Goal: Task Accomplishment & Management: Manage account settings

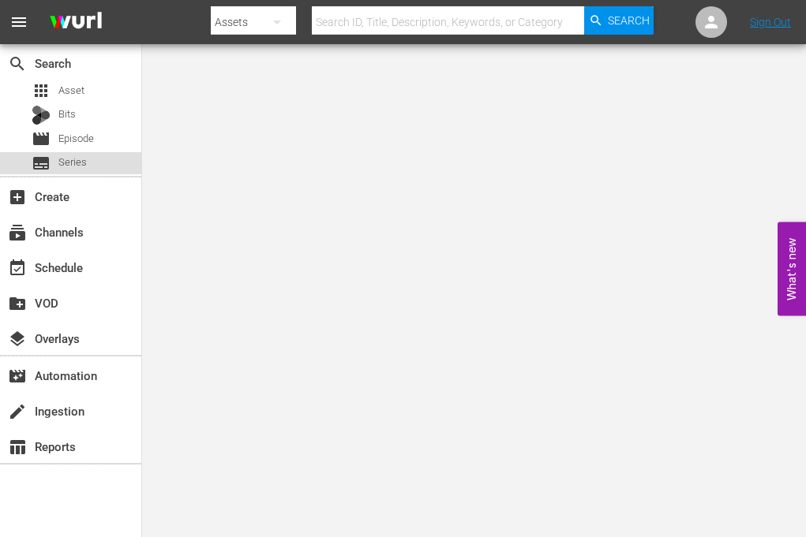
click at [53, 171] on div "subtitles Series" at bounding box center [59, 163] width 55 height 22
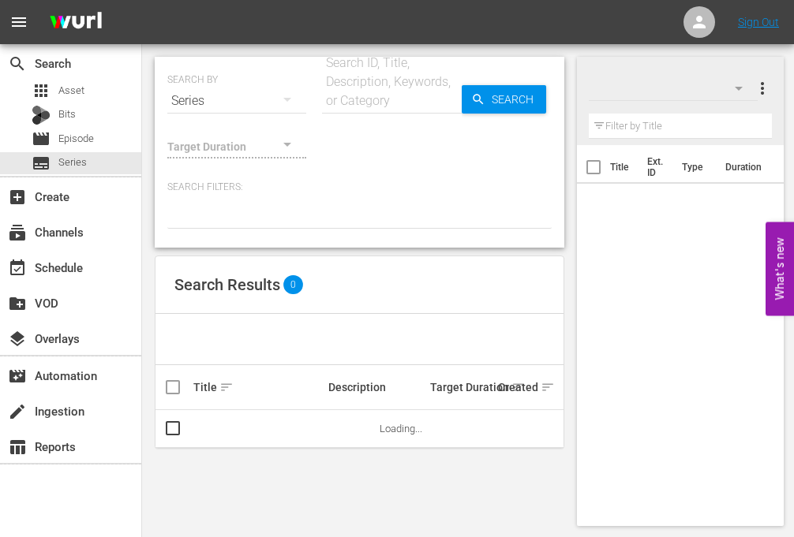
click at [361, 107] on input "text" at bounding box center [392, 101] width 140 height 38
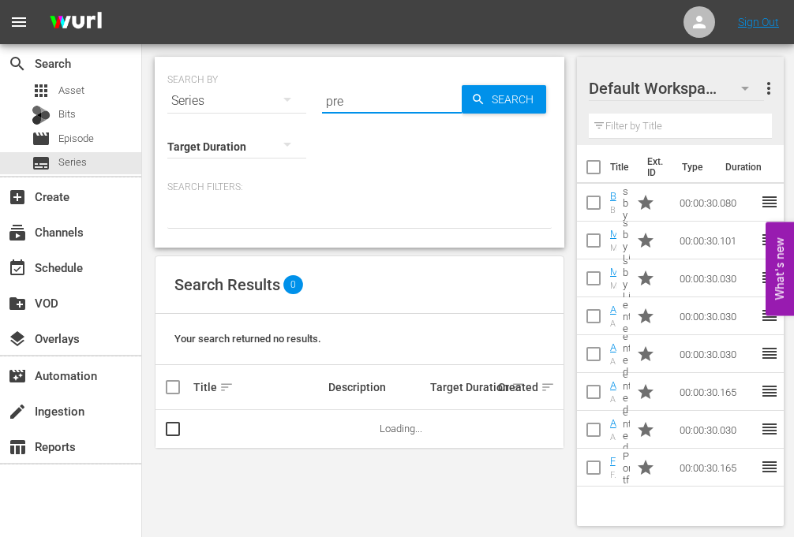
click at [361, 107] on input "pre" at bounding box center [392, 101] width 140 height 38
type input "buy"
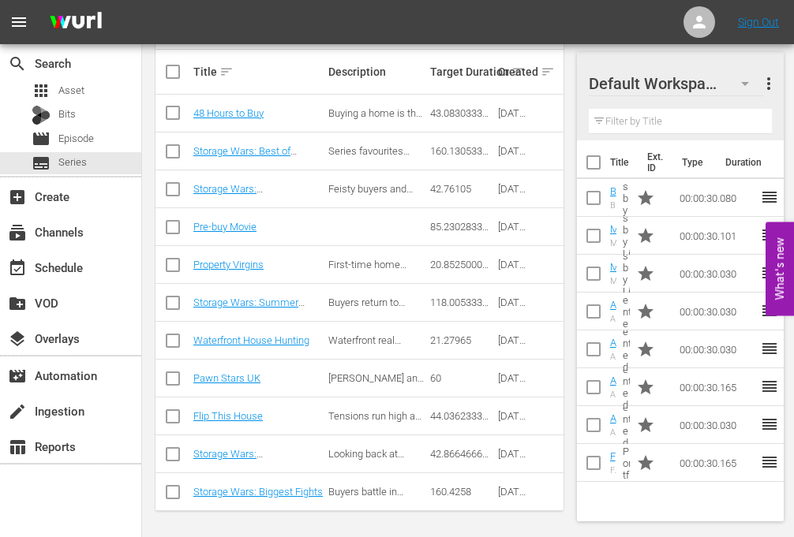
scroll to position [319, 0]
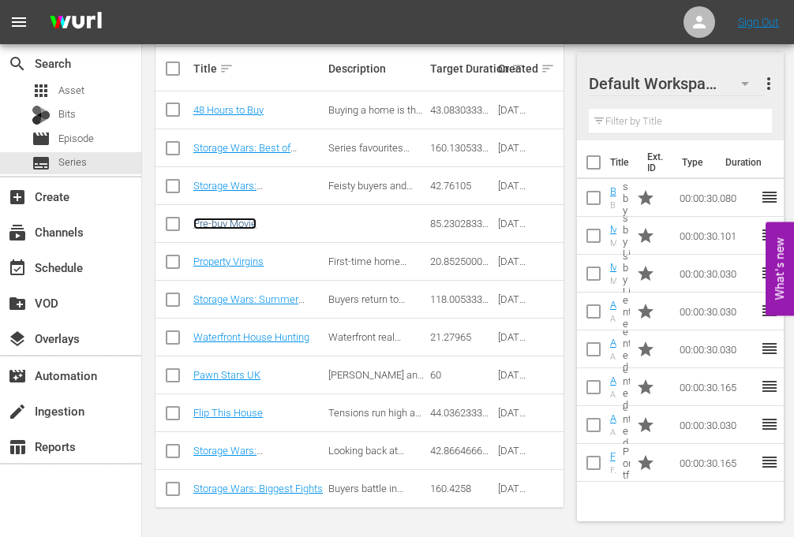
click at [223, 225] on link "Pre-buy Movie" at bounding box center [224, 224] width 63 height 12
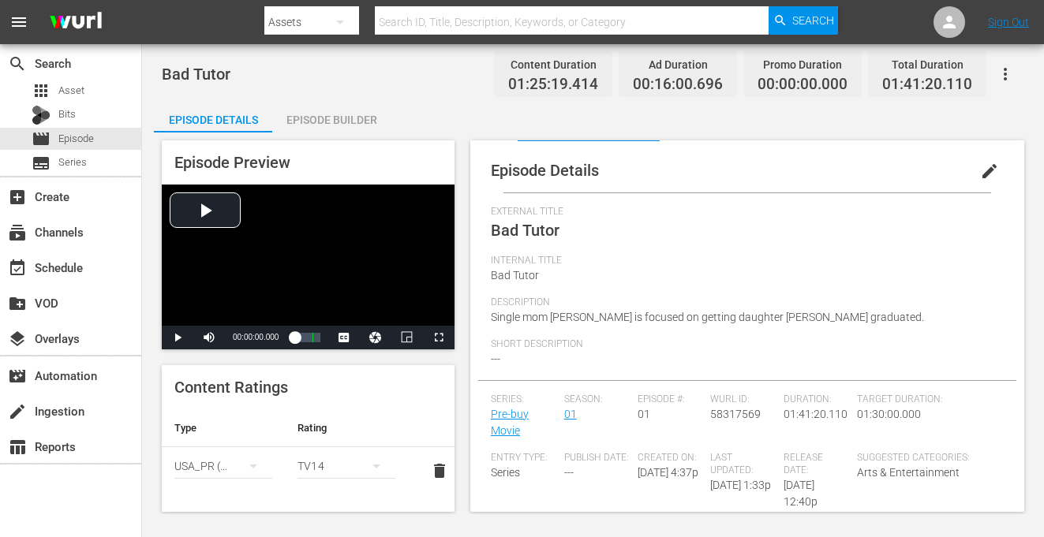
click at [980, 173] on span "edit" at bounding box center [989, 171] width 19 height 19
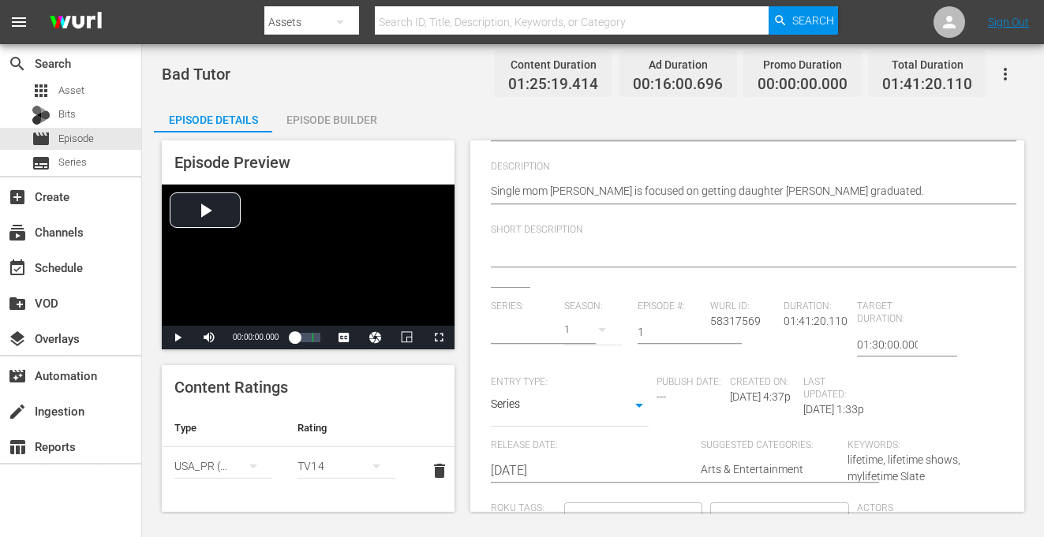
scroll to position [172, 0]
type input "Pre-buy Movie"
click at [553, 413] on body "menu Search By Assets Search ID, Title, Description, Keywords, or Category Sear…" at bounding box center [522, 268] width 1044 height 537
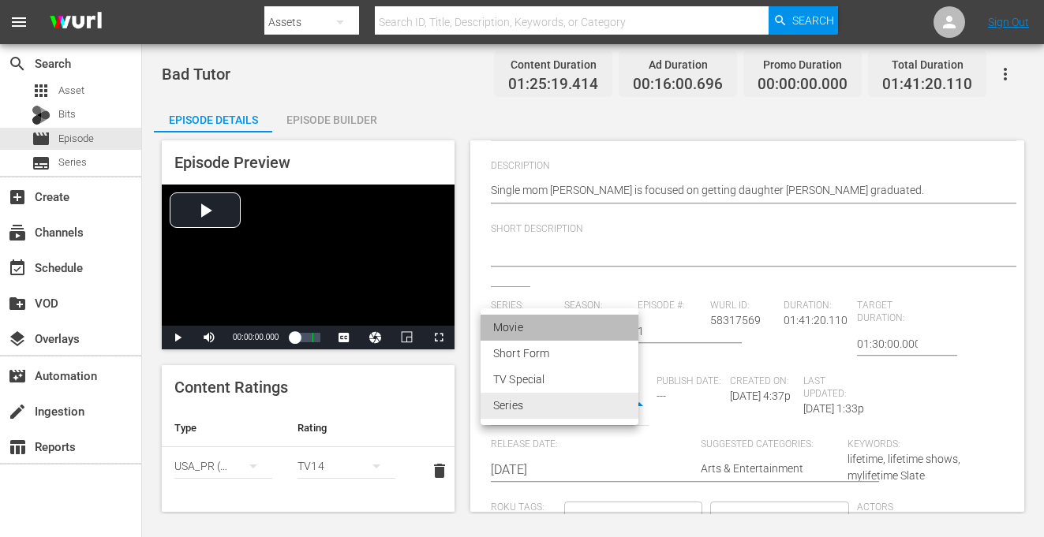
click at [518, 329] on li "Movie" at bounding box center [560, 328] width 158 height 26
type input "MOVIE"
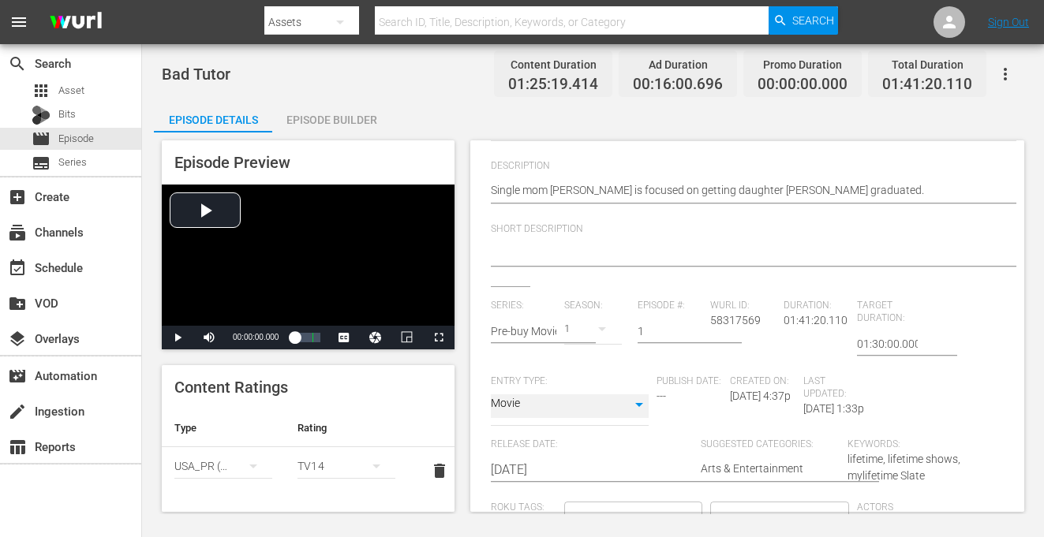
scroll to position [0, 0]
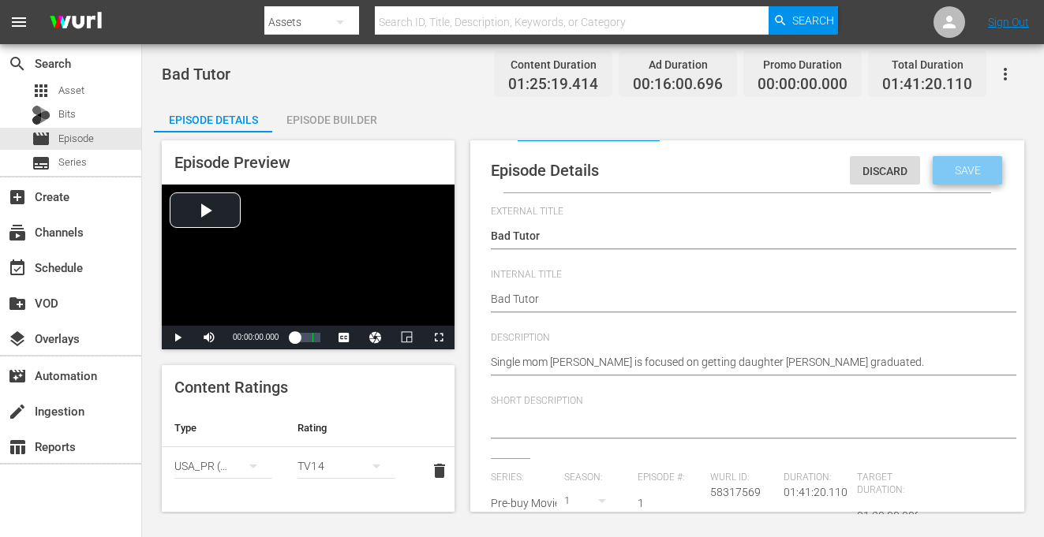
click at [960, 166] on span "Save" at bounding box center [967, 170] width 51 height 13
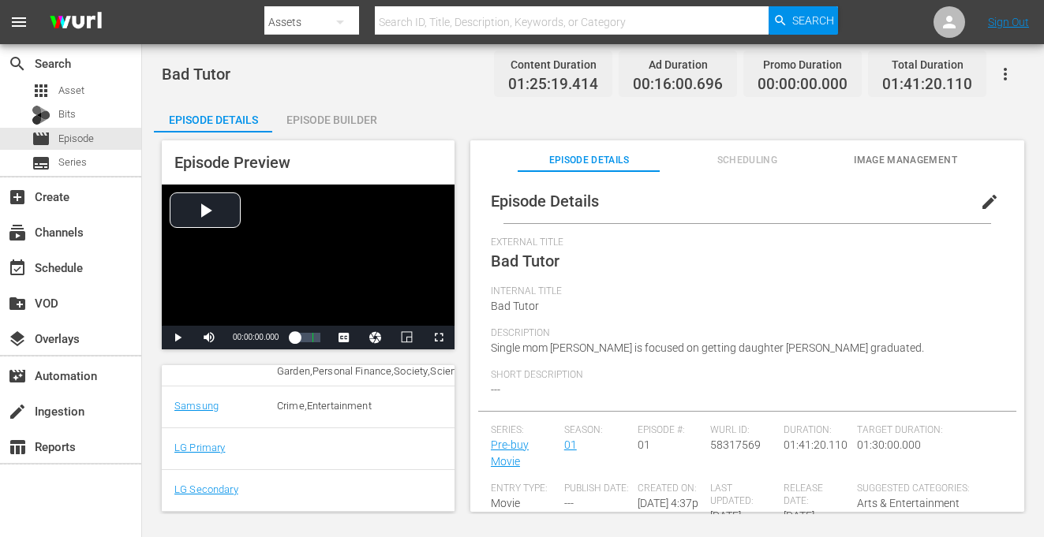
click at [730, 160] on span "Scheduling" at bounding box center [747, 160] width 143 height 17
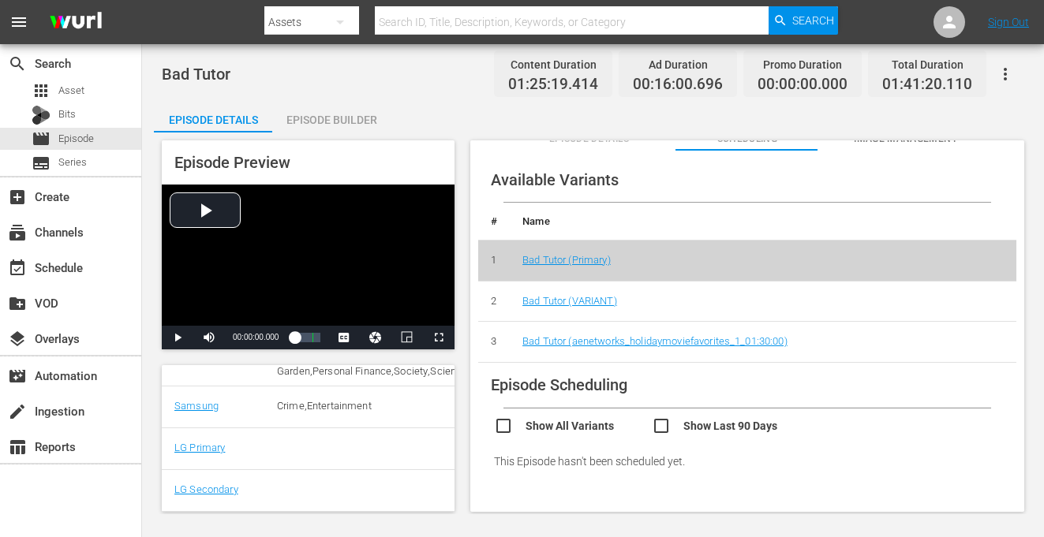
scroll to position [31, 0]
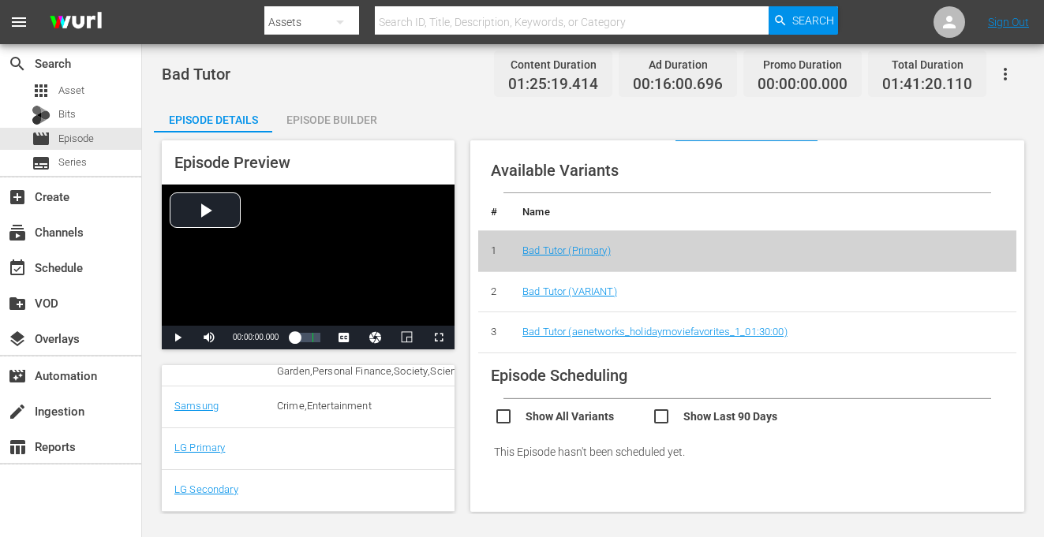
click at [724, 418] on input "checkbox" at bounding box center [731, 418] width 158 height 23
checkbox input "true"
click at [597, 292] on link "Bad Tutor (VARIANT)" at bounding box center [569, 292] width 95 height 12
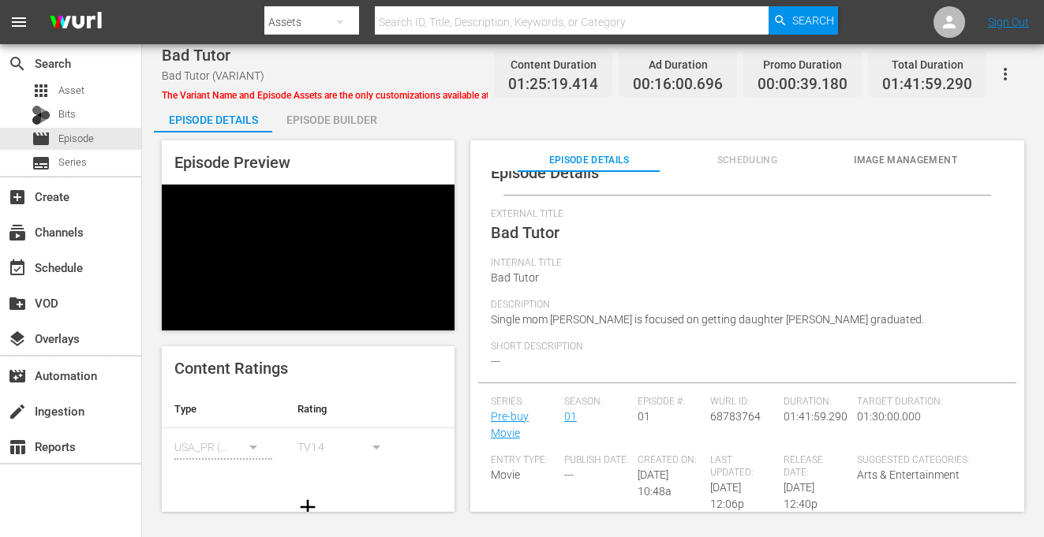
scroll to position [226, 0]
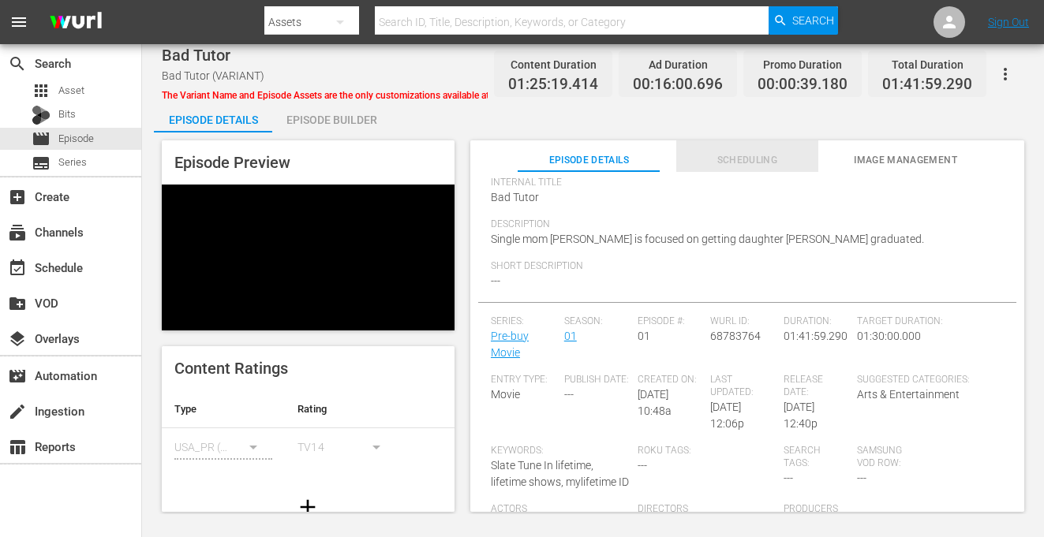
click at [754, 150] on button "Scheduling" at bounding box center [747, 156] width 143 height 32
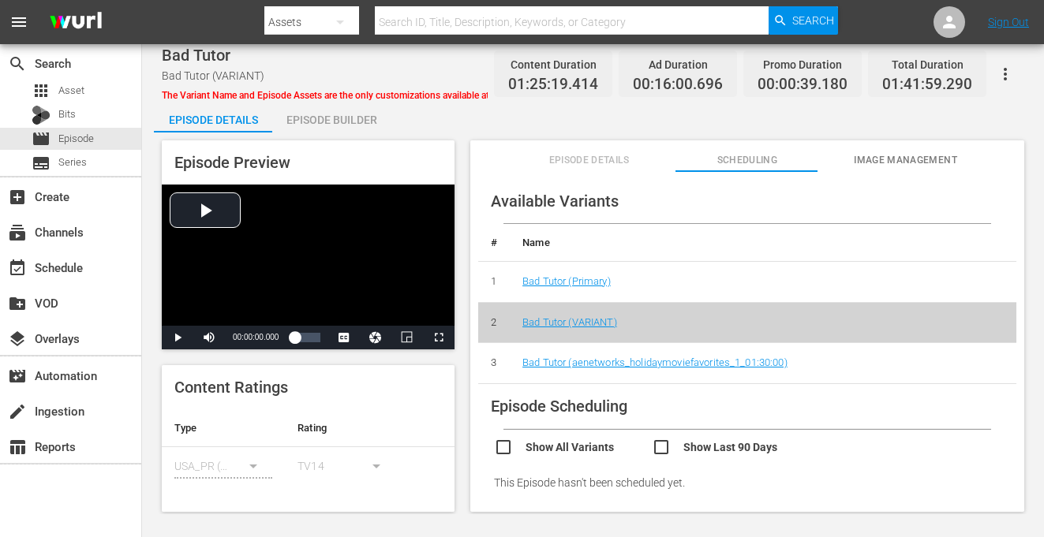
click at [667, 443] on input "checkbox" at bounding box center [731, 449] width 158 height 23
checkbox input "true"
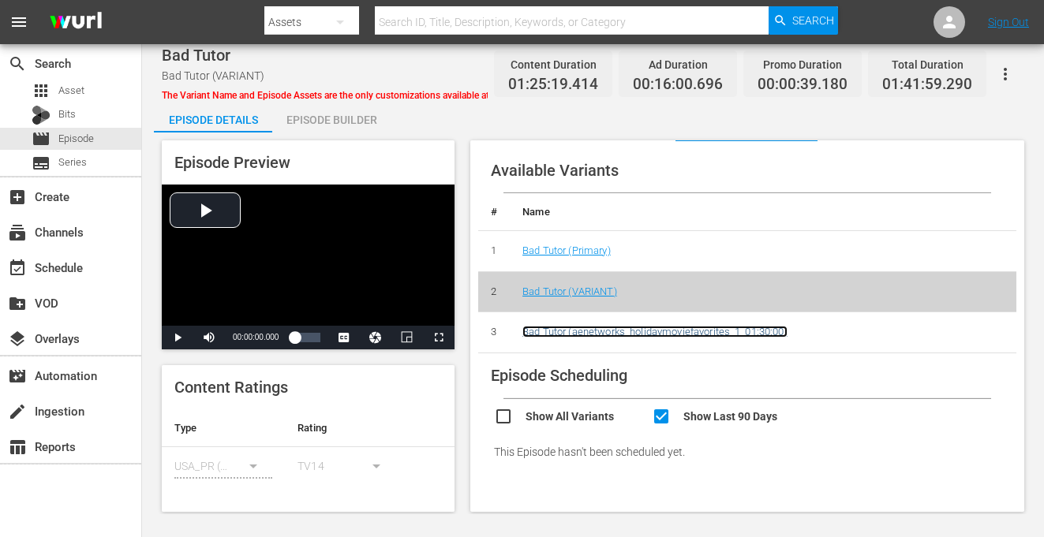
click at [668, 326] on link "Bad Tutor (aenetworks_holidaymoviefavorites_1_01:30:00)" at bounding box center [654, 332] width 265 height 12
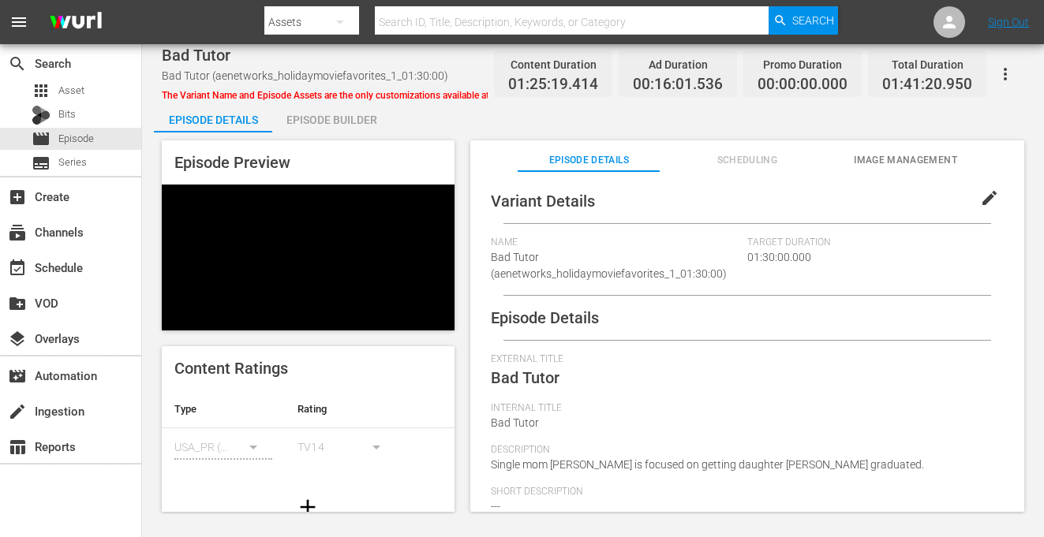
click at [716, 159] on span "Scheduling" at bounding box center [747, 160] width 143 height 17
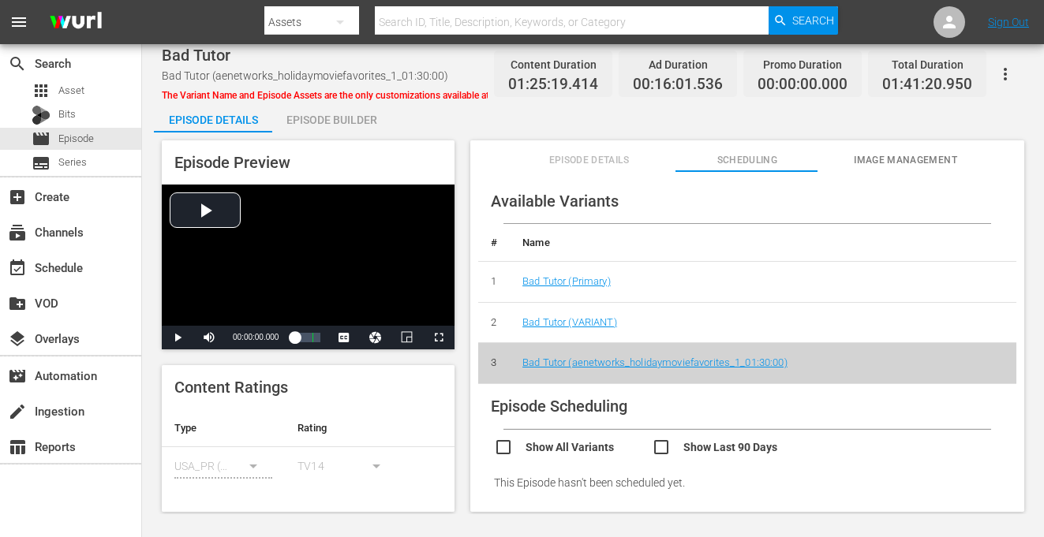
scroll to position [31, 0]
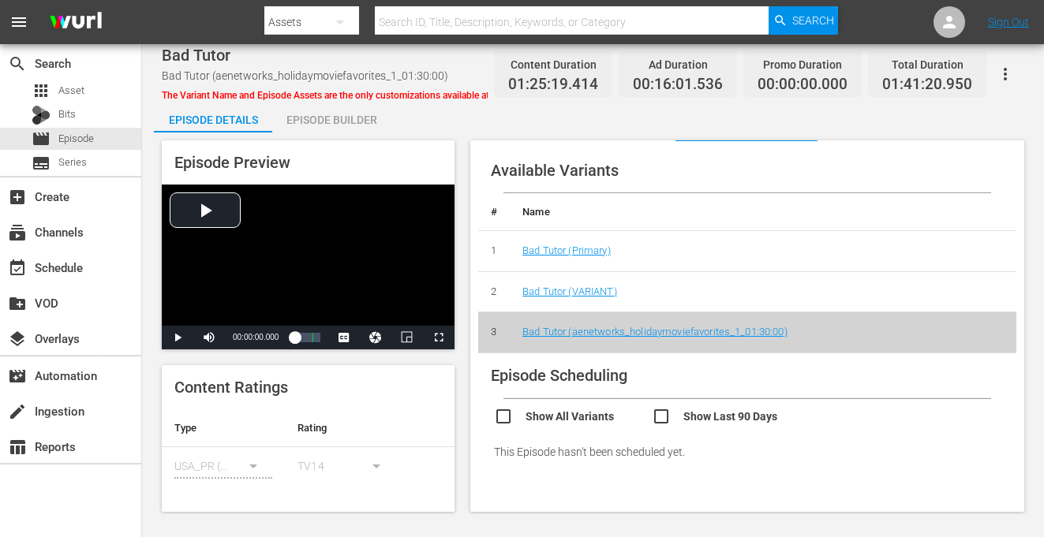
click at [733, 416] on input "checkbox" at bounding box center [731, 418] width 158 height 23
checkbox input "true"
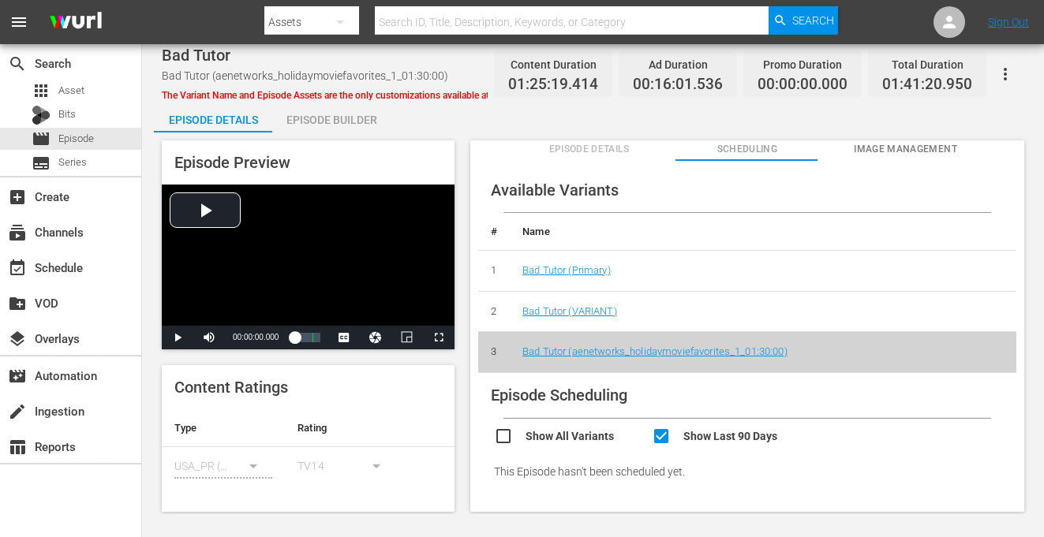
scroll to position [0, 0]
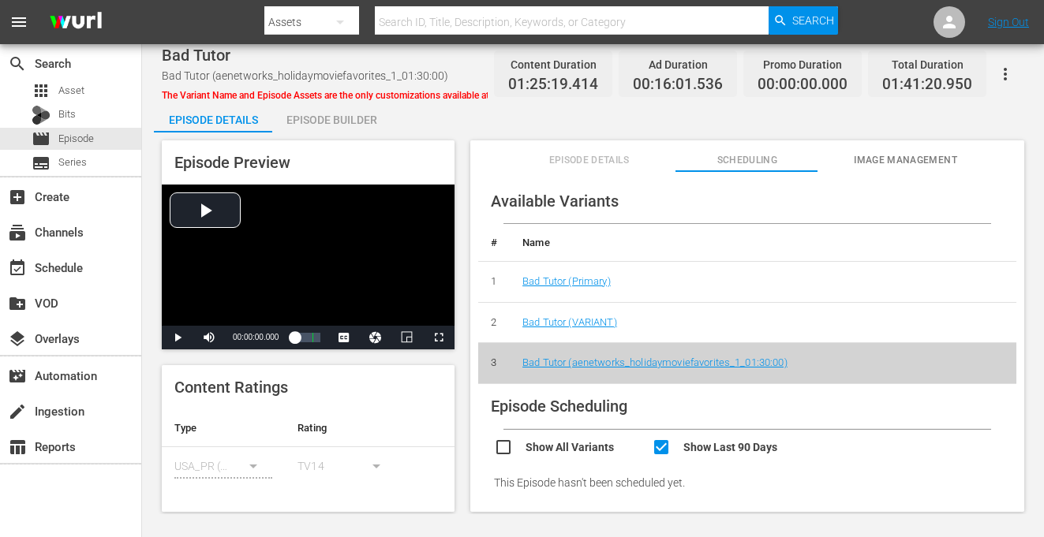
click at [597, 163] on span "Episode Details" at bounding box center [589, 160] width 143 height 17
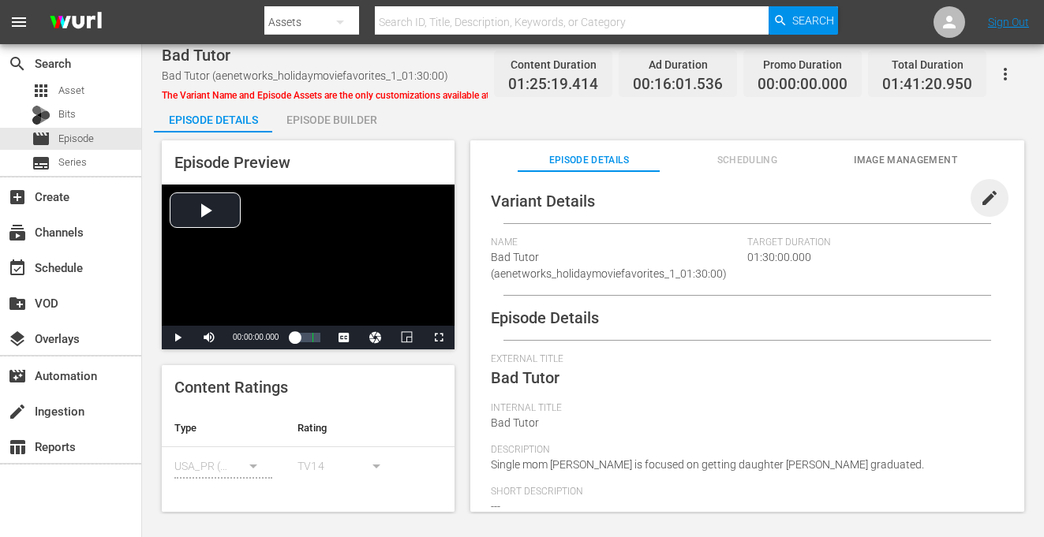
click at [980, 195] on span "edit" at bounding box center [989, 198] width 19 height 19
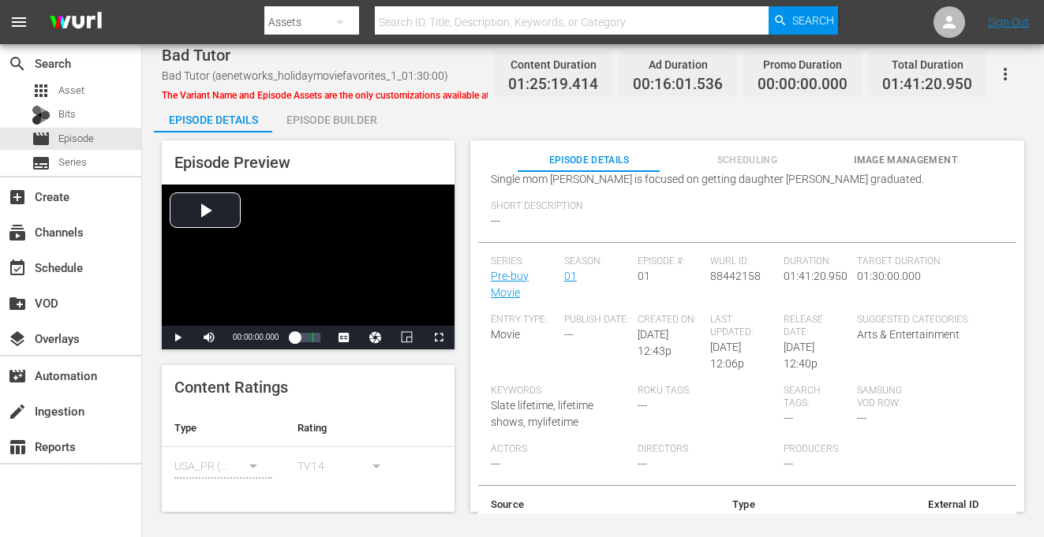
scroll to position [323, 0]
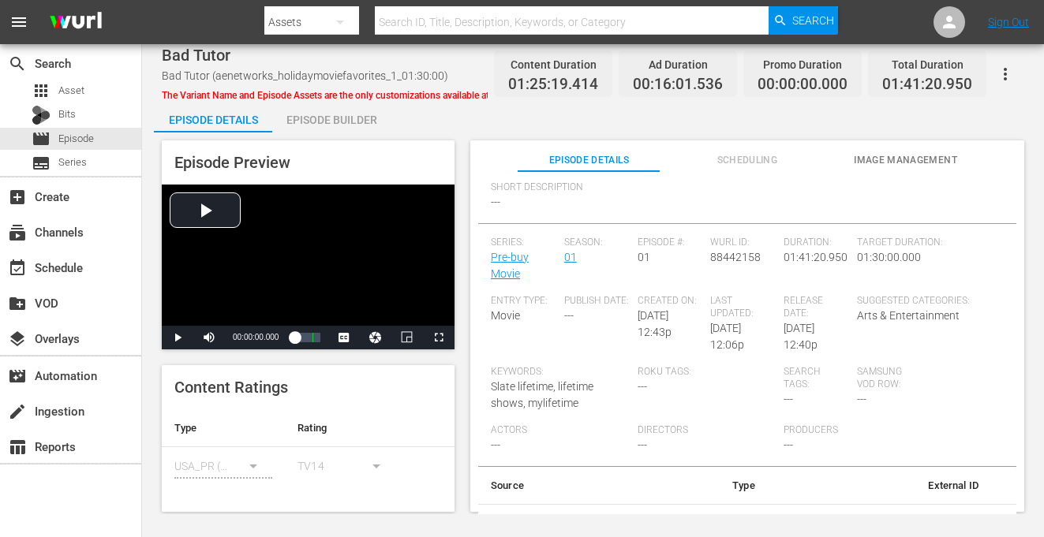
click at [512, 312] on div "Entry Type: Movie" at bounding box center [527, 330] width 73 height 71
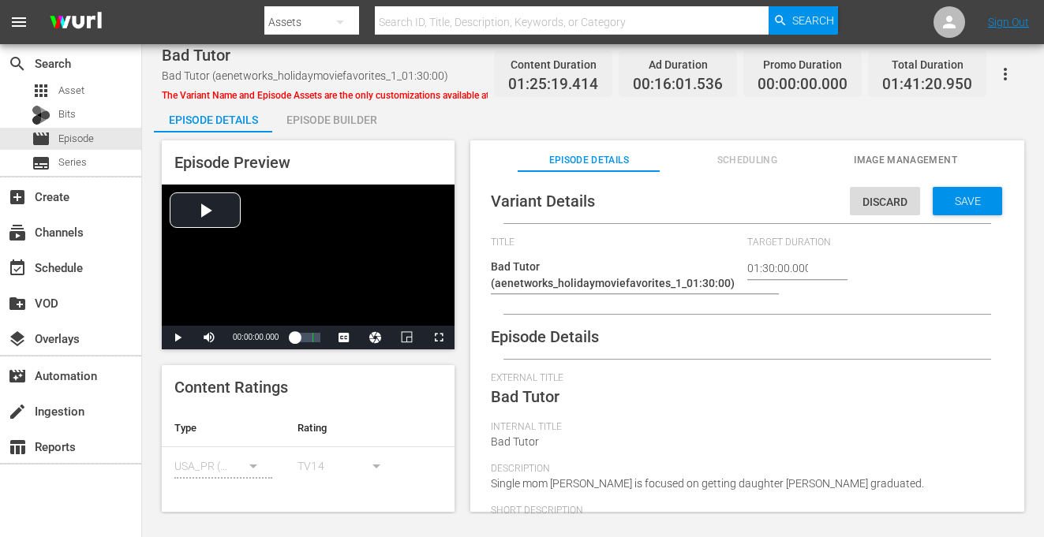
scroll to position [0, 0]
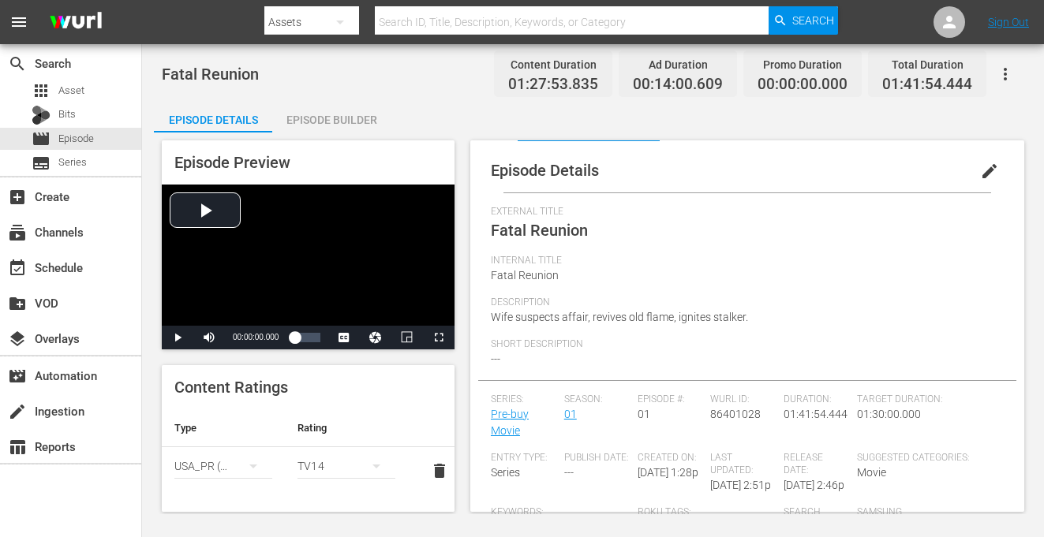
click at [980, 177] on span "edit" at bounding box center [989, 171] width 19 height 19
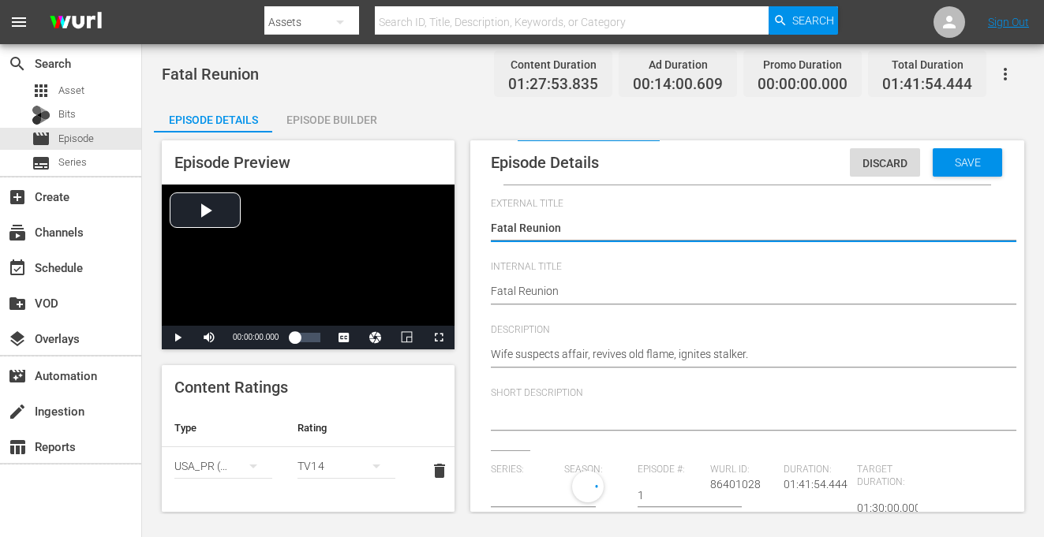
scroll to position [14, 0]
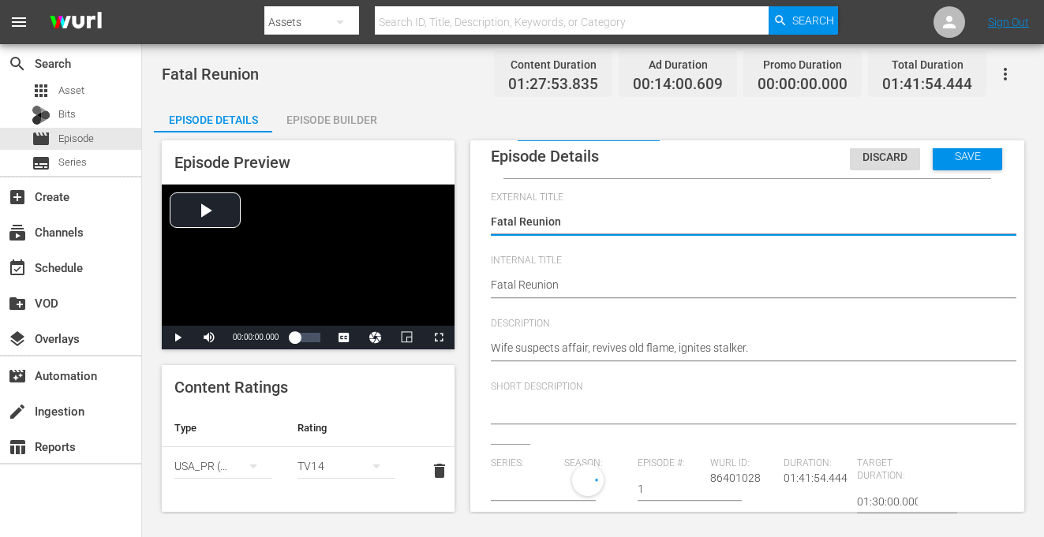
type input "Pre-buy Movie"
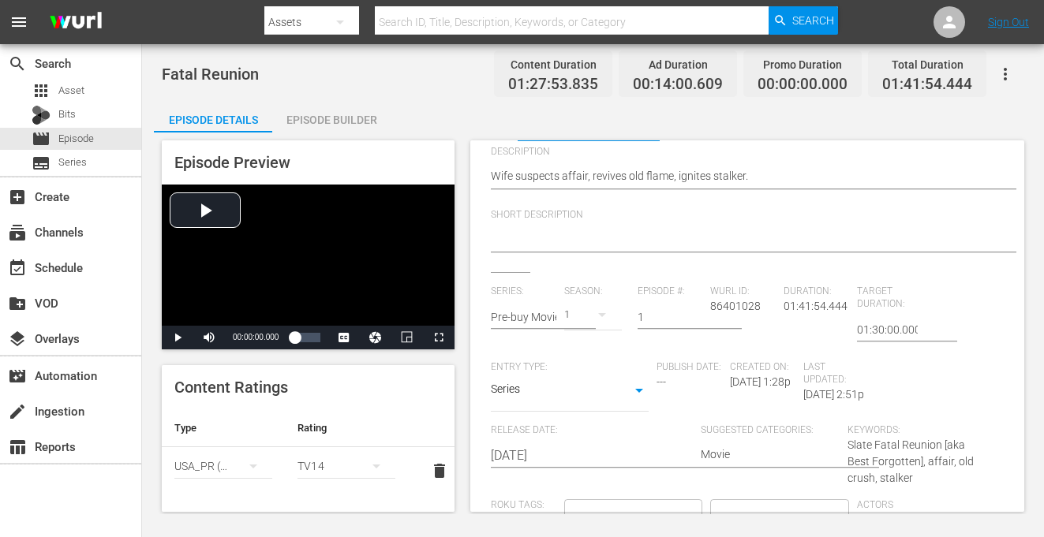
scroll to position [0, 0]
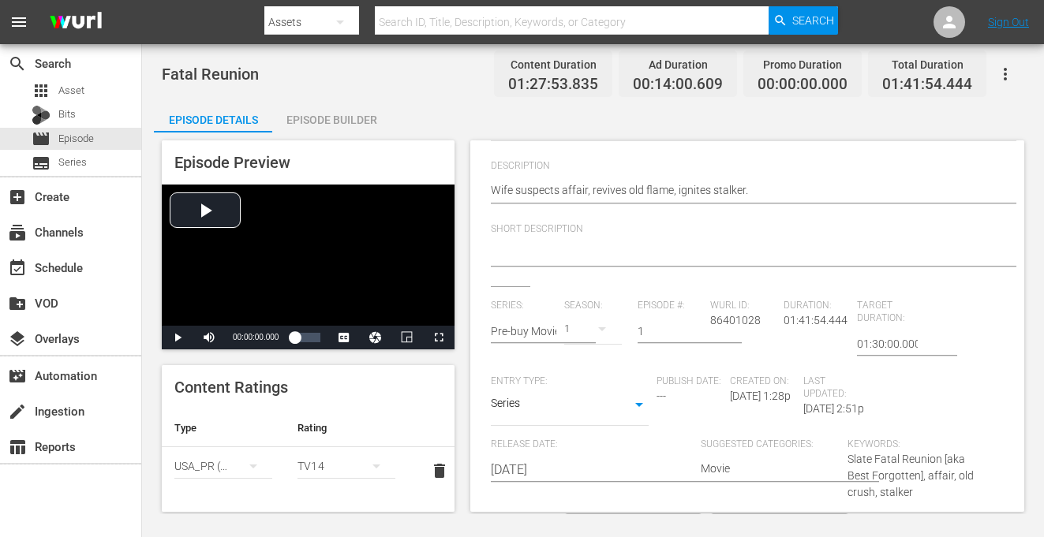
click at [622, 408] on body "menu Search By Assets Search ID, Title, Description, Keywords, or Category Sear…" at bounding box center [522, 268] width 1044 height 537
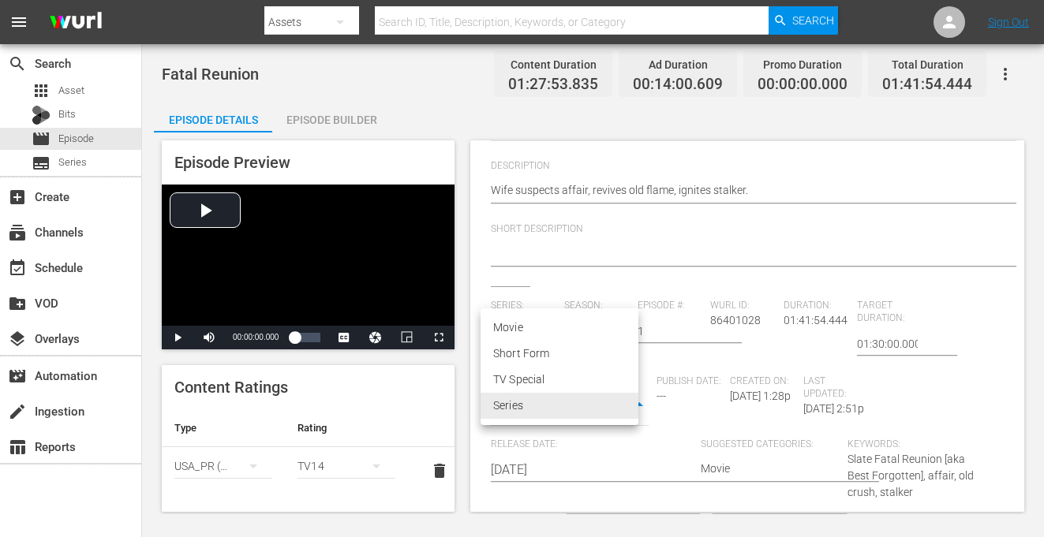
click at [551, 328] on li "Movie" at bounding box center [560, 328] width 158 height 26
type input "MOVIE"
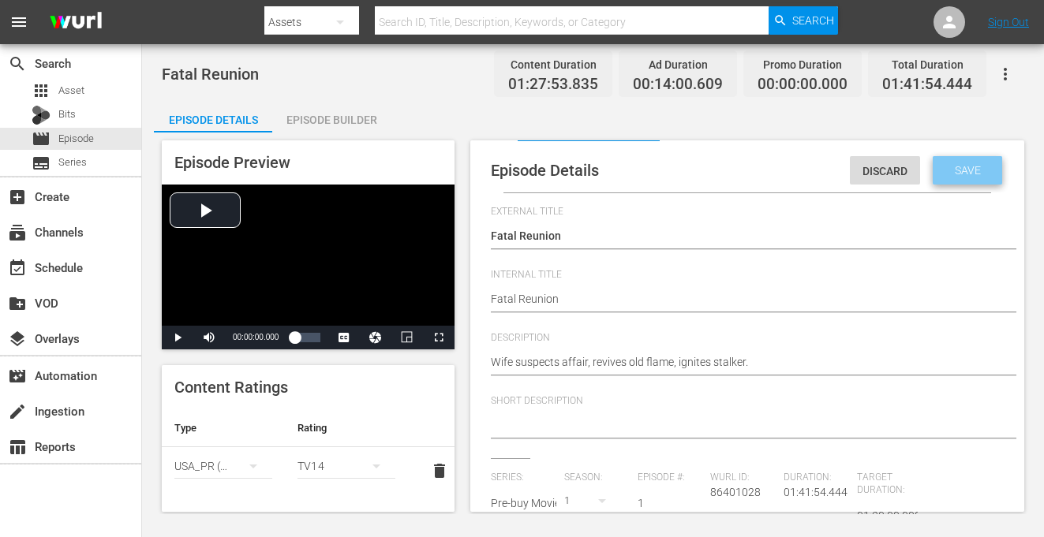
click at [955, 166] on span "Save" at bounding box center [967, 170] width 51 height 13
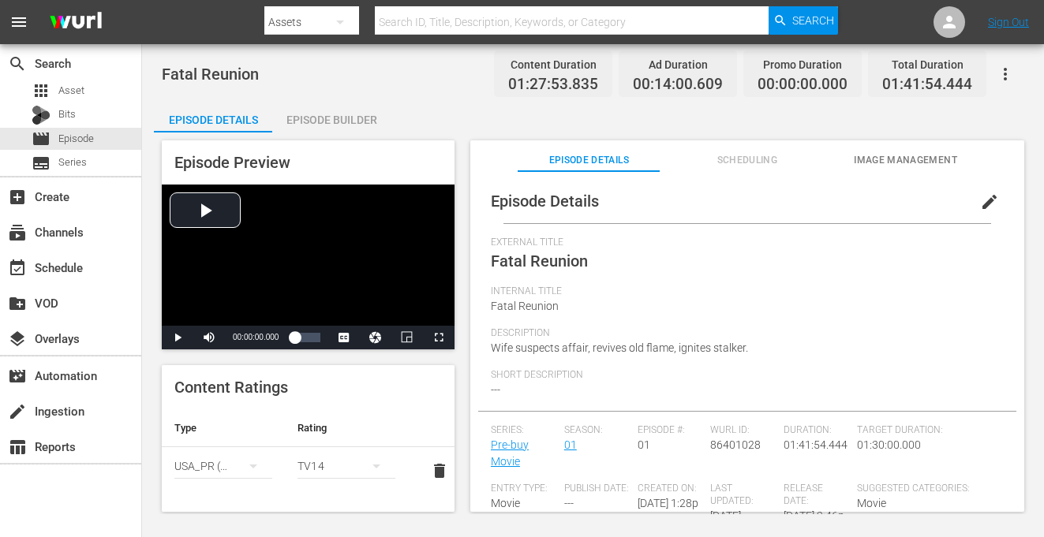
click at [751, 159] on span "Scheduling" at bounding box center [747, 160] width 143 height 17
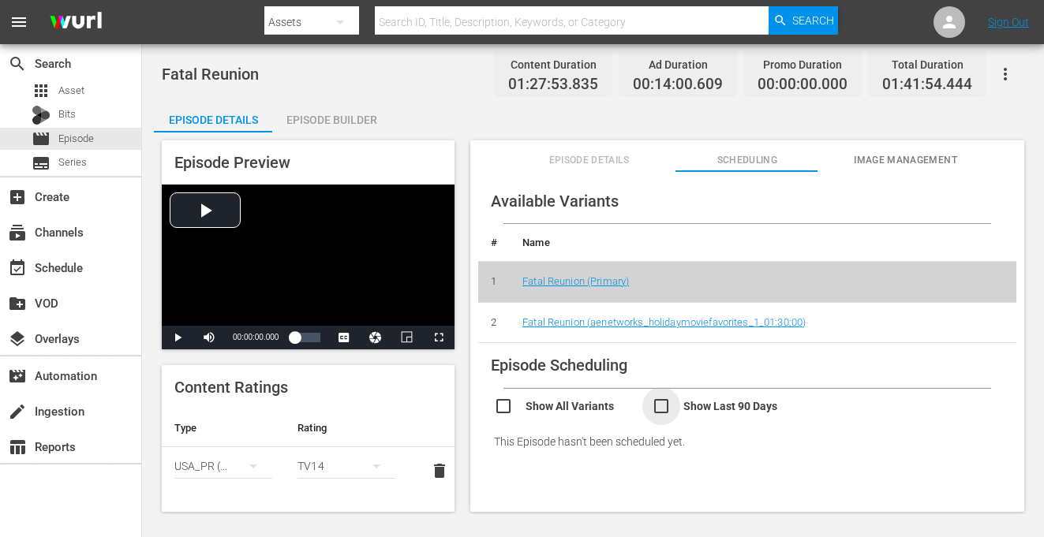
click at [770, 406] on input "checkbox" at bounding box center [731, 408] width 158 height 23
checkbox input "true"
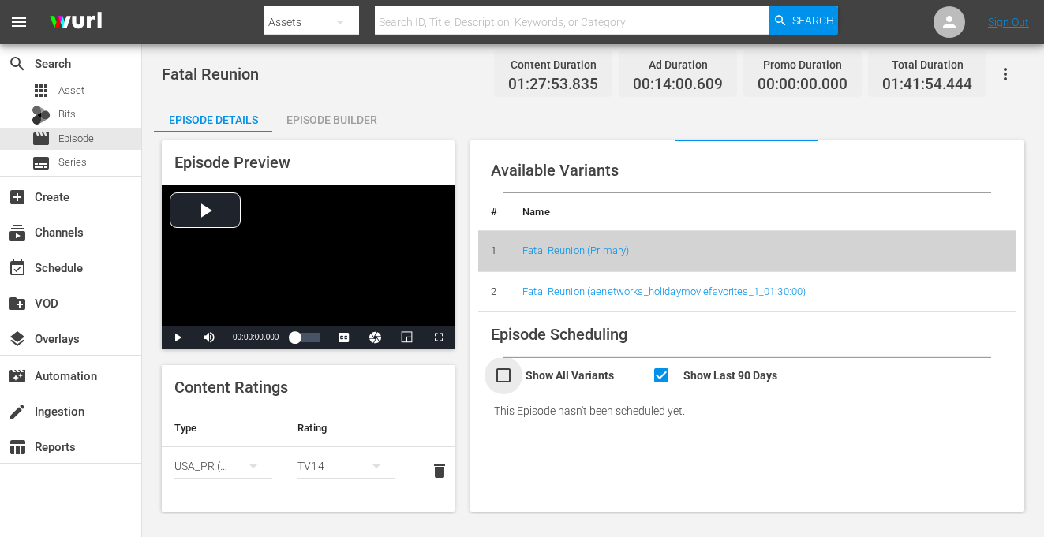
click at [586, 378] on input "checkbox" at bounding box center [573, 377] width 158 height 23
checkbox input "true"
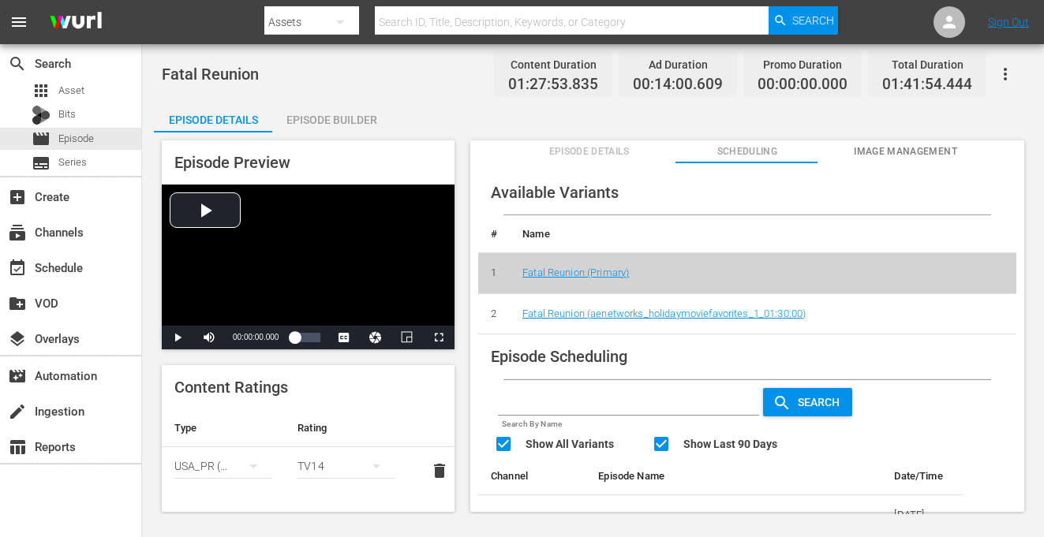
scroll to position [0, 0]
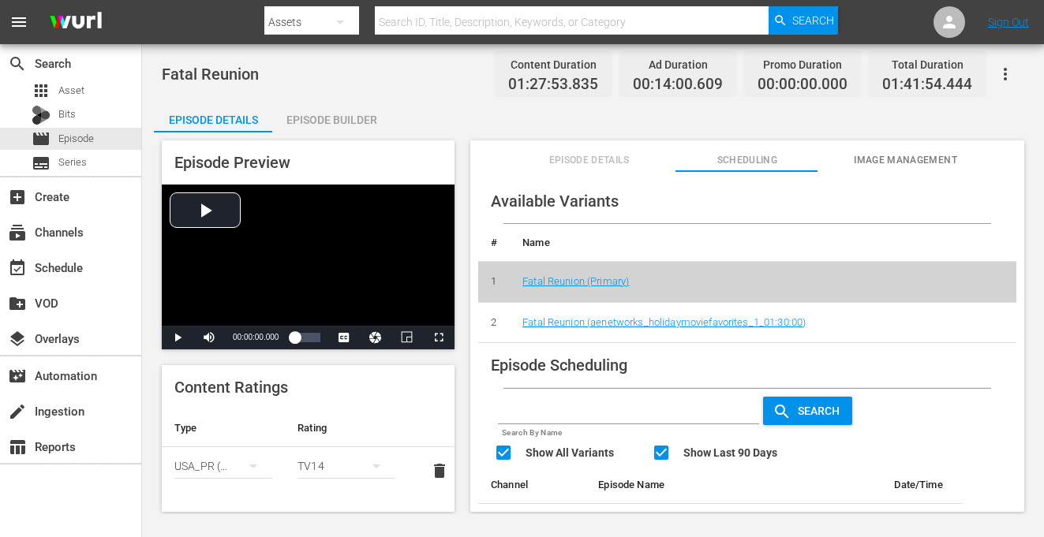
click at [566, 159] on span "Episode Details" at bounding box center [589, 160] width 143 height 17
